Goal: Navigation & Orientation: Find specific page/section

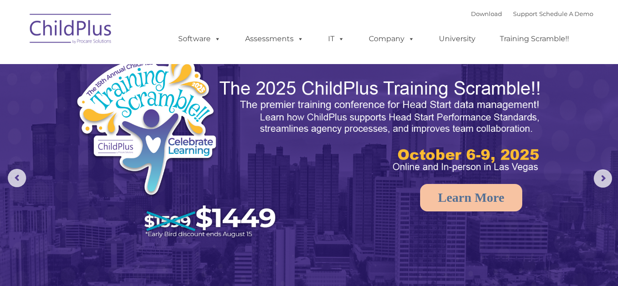
select select "MEDIUM"
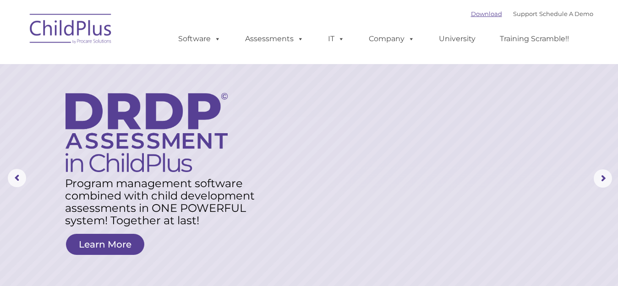
click at [478, 15] on link "Download" at bounding box center [486, 13] width 31 height 7
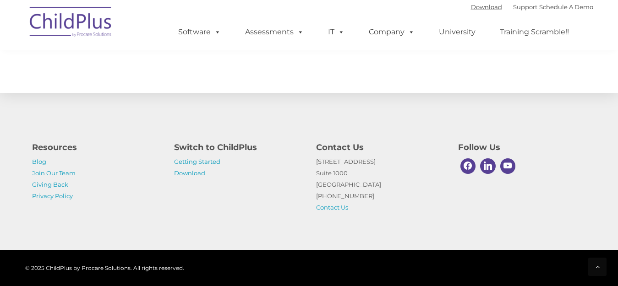
scroll to position [1075, 0]
click at [196, 159] on link "Getting Started" at bounding box center [197, 161] width 46 height 7
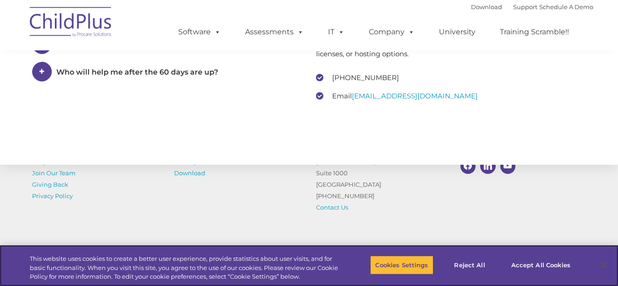
scroll to position [1472, 0]
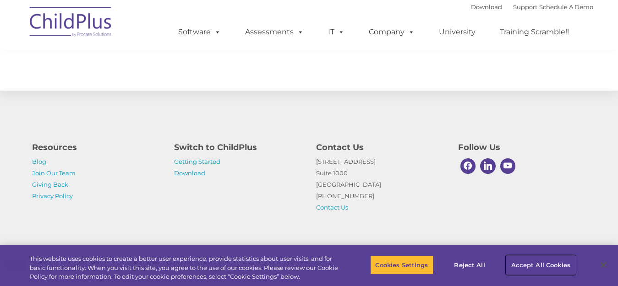
click at [550, 265] on button "Accept All Cookies" at bounding box center [540, 265] width 69 height 19
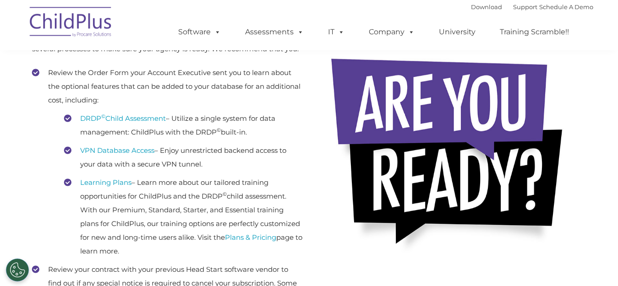
scroll to position [0, 0]
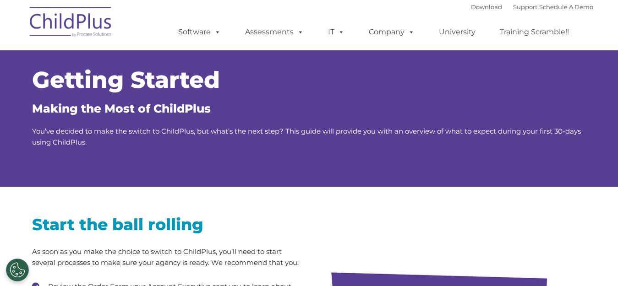
click at [139, 10] on div "Download Support | Schedule A Demo  MENU MENU Software ChildPlus: The original…" at bounding box center [309, 25] width 568 height 50
click at [476, 5] on link "Download" at bounding box center [486, 6] width 31 height 7
click at [72, 20] on img at bounding box center [71, 23] width 92 height 46
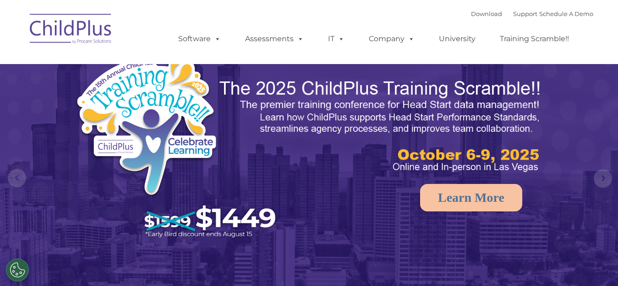
select select "MEDIUM"
